Goal: Use online tool/utility: Use online tool/utility

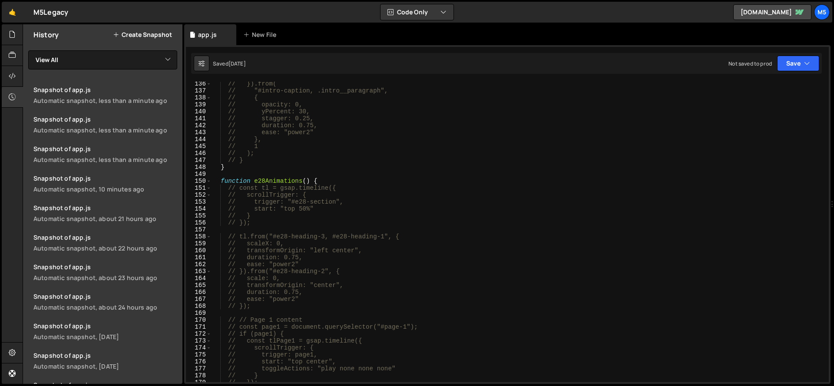
scroll to position [940, 0]
click at [335, 181] on div "// }).from( // "#intro-caption, .intro__paragraph", // { // opacity: 0, // yPer…" at bounding box center [519, 237] width 614 height 315
type textarea "function e28Animations() {"
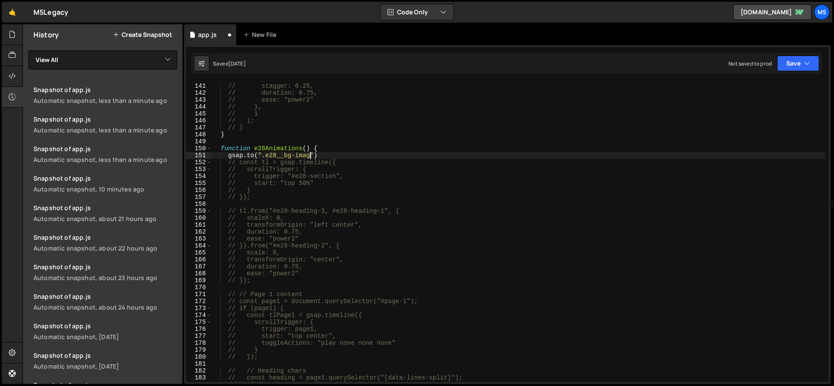
scroll to position [0, 7]
type textarea "[DOMAIN_NAME](".e28__bg-image", {)"
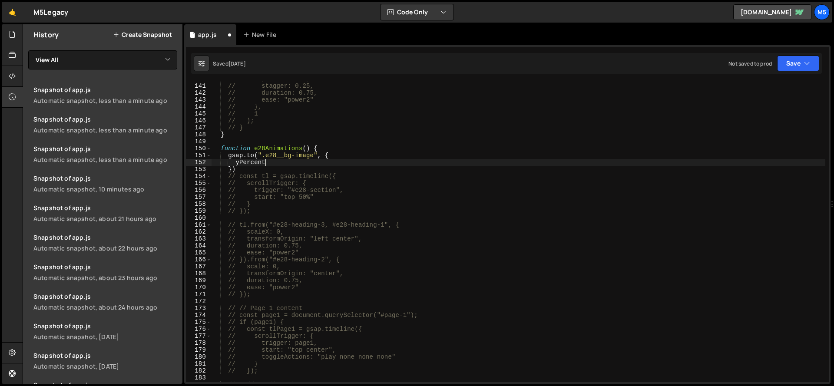
scroll to position [0, 3]
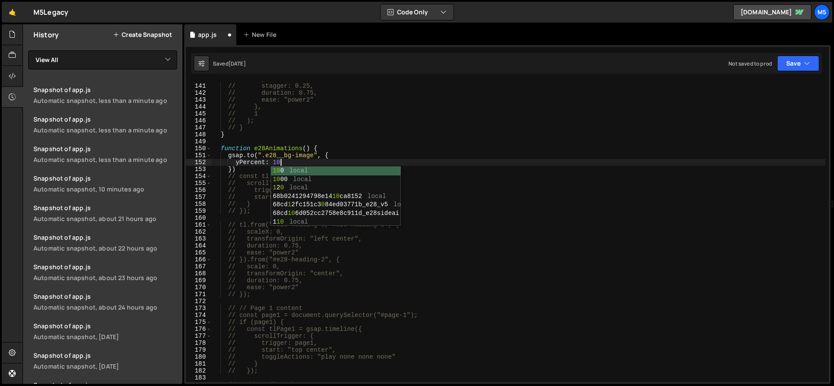
type textarea "yPercent: 10;"
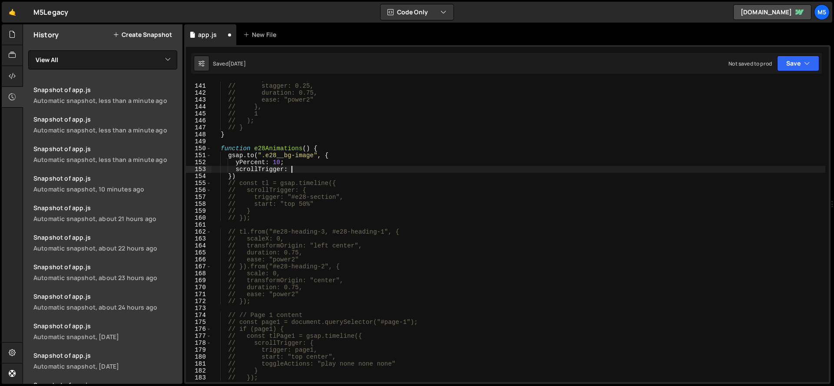
scroll to position [0, 5]
type textarea "scrollTrigger: {}"
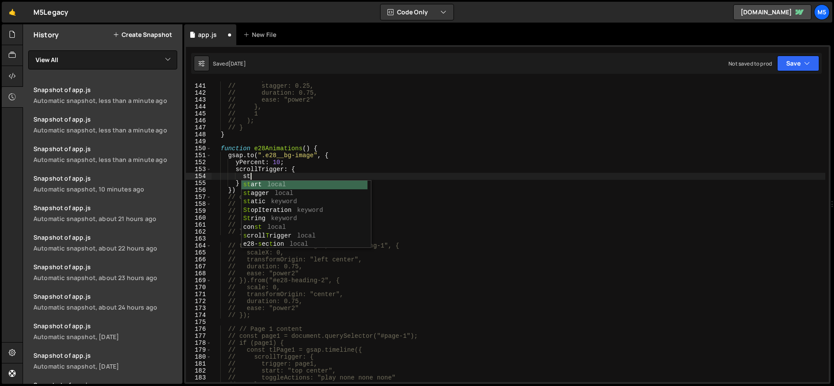
type textarea "s"
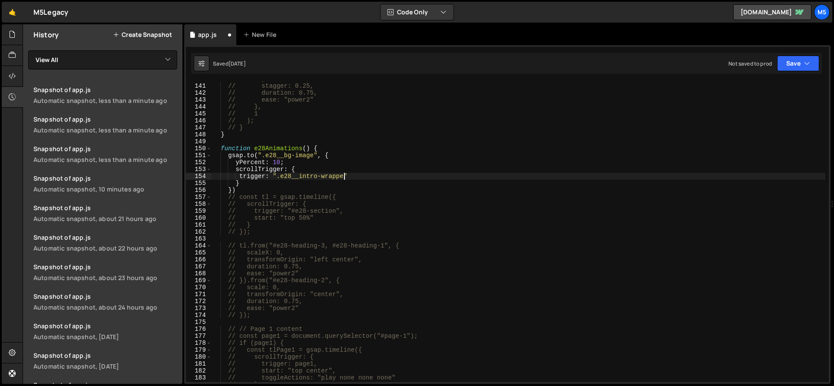
scroll to position [0, 9]
type textarea "trigger: ".e28__intro-wrapper","
type textarea "start: "top bottom","
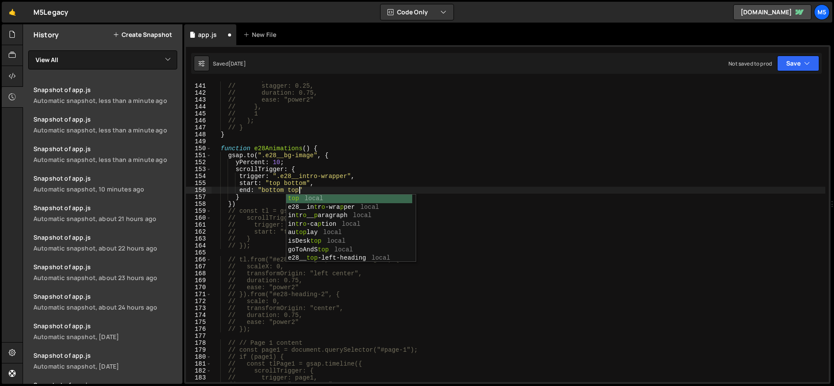
scroll to position [0, 6]
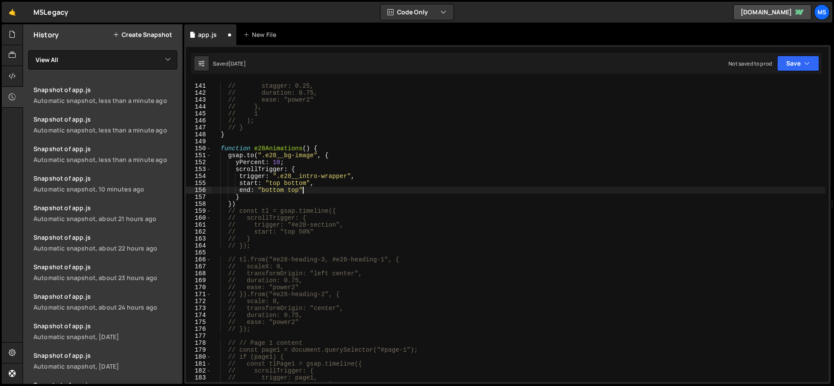
type textarea "end: "bottom top","
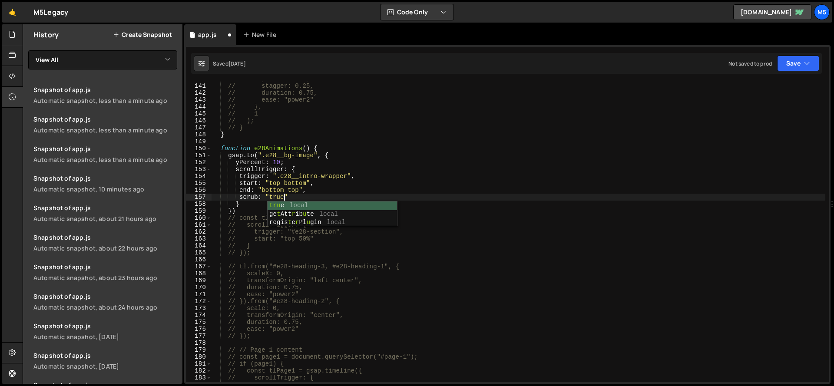
scroll to position [0, 4]
type textarea "scrub: "true","
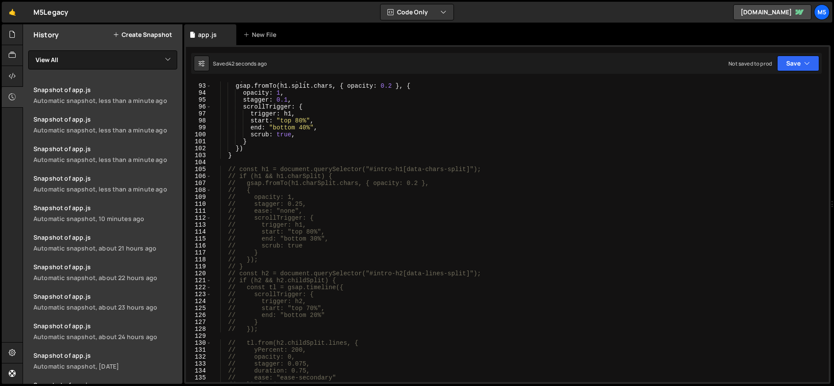
scroll to position [867, 0]
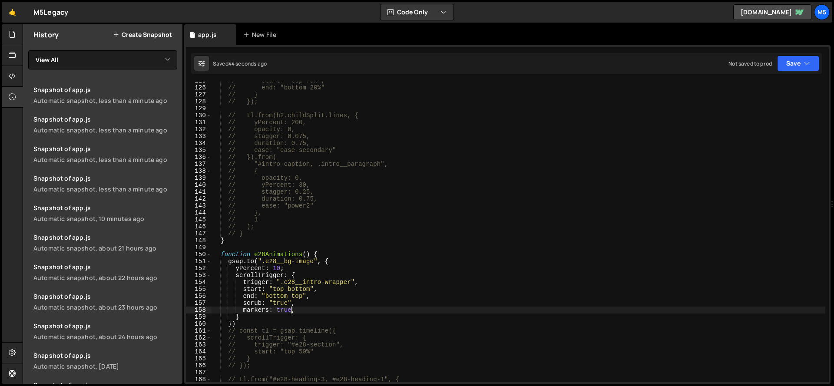
click at [310, 271] on div "// start: "top 70%", // end: "bottom 20%" // } // }); // tl.from(h2.childSplit.…" at bounding box center [519, 234] width 614 height 315
click at [249, 263] on div "// start: "top 70%", // end: "bottom 20%" // } // }); // tl.from(h2.childSplit.…" at bounding box center [519, 234] width 614 height 315
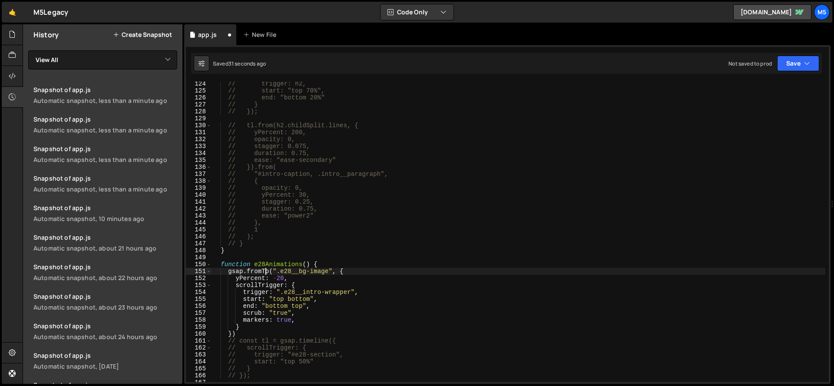
scroll to position [888, 0]
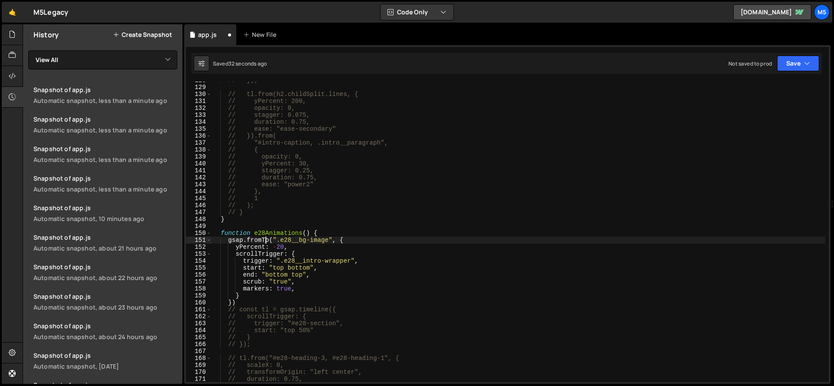
click at [336, 239] on div "// }); // tl.from(h2.childSplit.lines, { // yPercent: 200, // opacity: 0, // st…" at bounding box center [519, 234] width 614 height 315
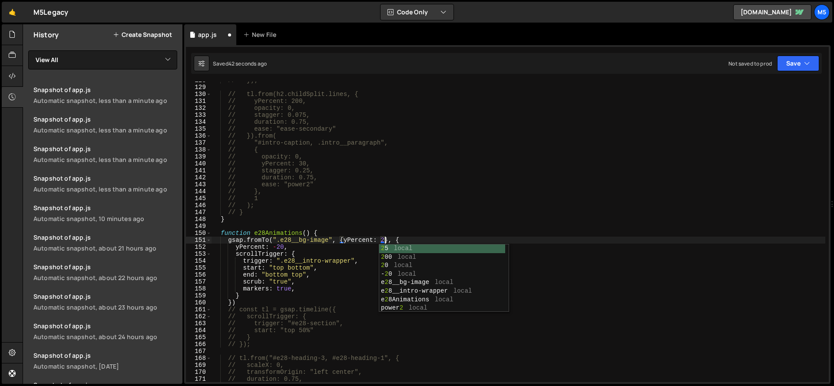
scroll to position [0, 12]
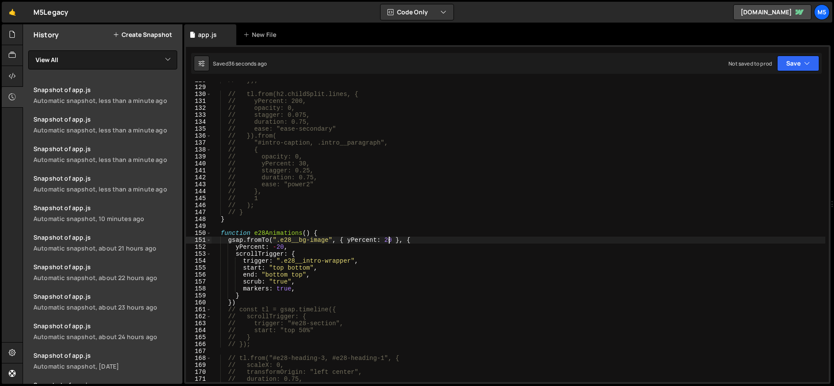
click at [279, 246] on div "// }); // tl.from(h2.childSplit.lines, { // yPercent: 200, // opacity: 0, // st…" at bounding box center [519, 234] width 614 height 315
click at [392, 240] on div "// }); // tl.from(h2.childSplit.lines, { // yPercent: 200, // opacity: 0, // st…" at bounding box center [519, 234] width 614 height 315
drag, startPoint x: 290, startPoint y: 247, endPoint x: 212, endPoint y: 246, distance: 78.2
click at [212, 246] on div "// }); // tl.from(h2.childSplit.lines, { // yPercent: 200, // opacity: 0, // st…" at bounding box center [519, 234] width 614 height 315
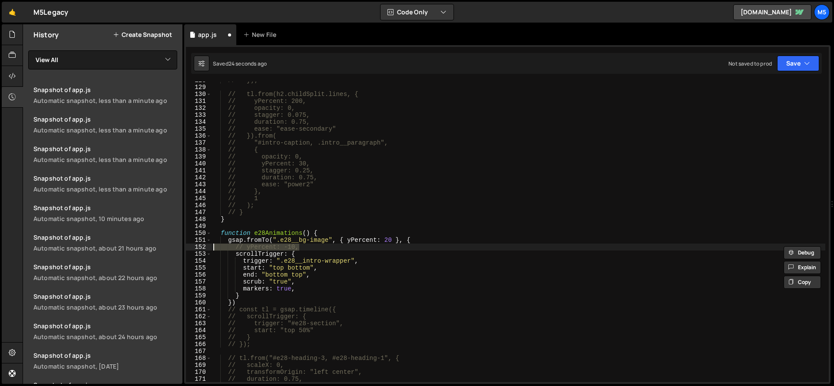
click at [395, 244] on div "// }); // tl.from(h2.childSplit.lines, { // yPercent: 200, // opacity: 0, // st…" at bounding box center [519, 232] width 614 height 301
click at [391, 239] on div "// }); // tl.from(h2.childSplit.lines, { // yPercent: 200, // opacity: 0, // st…" at bounding box center [519, 234] width 614 height 315
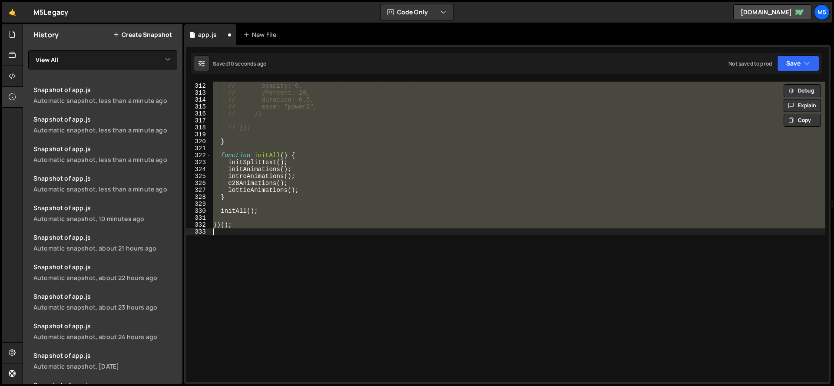
scroll to position [893, 0]
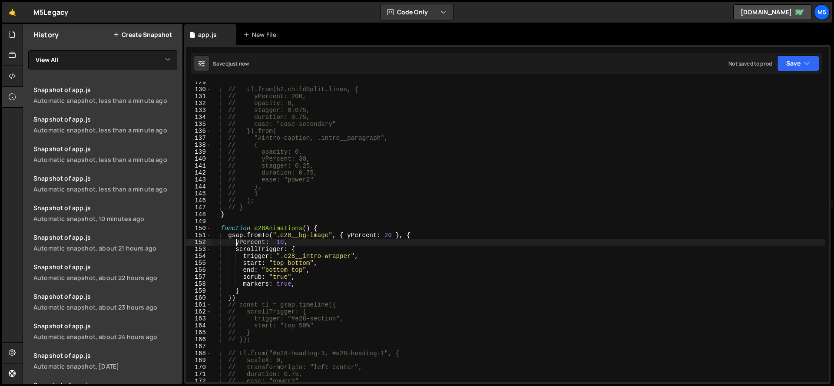
click at [283, 240] on div "// tl.from(h2.childSplit.lines, { // yPercent: 200, // opacity: 0, // stagger: …" at bounding box center [519, 236] width 614 height 315
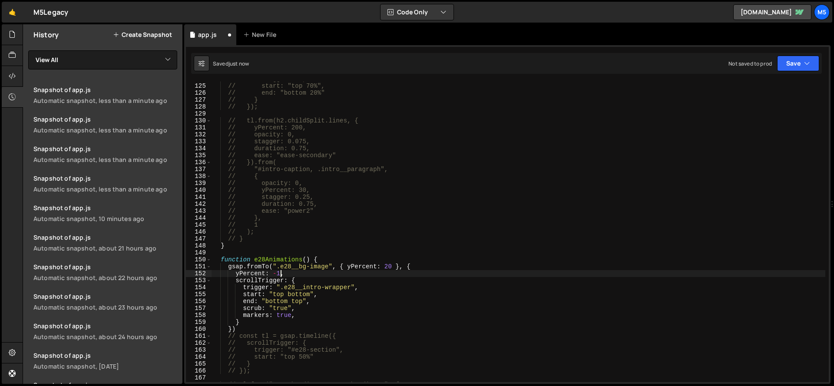
scroll to position [0, 5]
drag, startPoint x: 393, startPoint y: 267, endPoint x: 385, endPoint y: 267, distance: 7.4
click at [385, 267] on div "// trigger: h2, // start: "top 70%", // end: "bottom 20%" // } // }); // tl.fro…" at bounding box center [519, 233] width 614 height 315
click at [284, 275] on div "// trigger: h2, // start: "top 70%", // end: "bottom 20%" // } // }); // tl.fro…" at bounding box center [519, 233] width 614 height 315
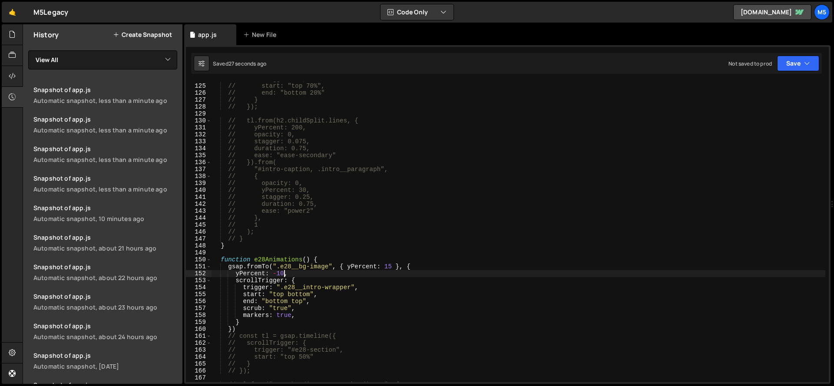
scroll to position [0, 4]
drag, startPoint x: 392, startPoint y: 268, endPoint x: 386, endPoint y: 268, distance: 6.1
click at [386, 268] on div "// trigger: h2, // start: "top 70%", // end: "bottom 20%" // } // }); // tl.fro…" at bounding box center [519, 233] width 614 height 315
click at [279, 275] on div "// trigger: h2, // start: "top 70%", // end: "bottom 20%" // } // }); // tl.fro…" at bounding box center [519, 233] width 614 height 315
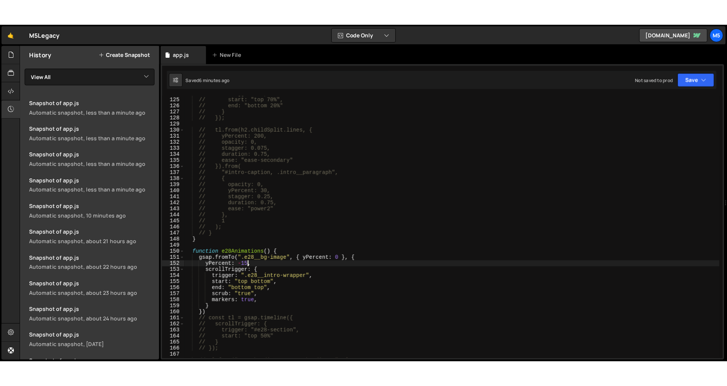
scroll to position [0, 5]
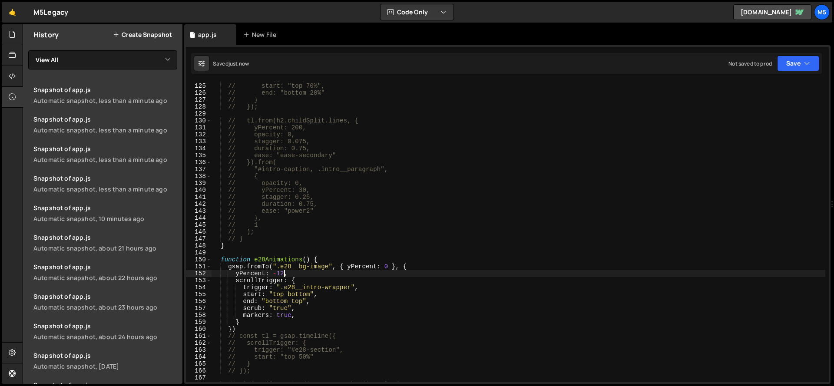
type textarea "yPercent: -12,"
